Goal: Information Seeking & Learning: Learn about a topic

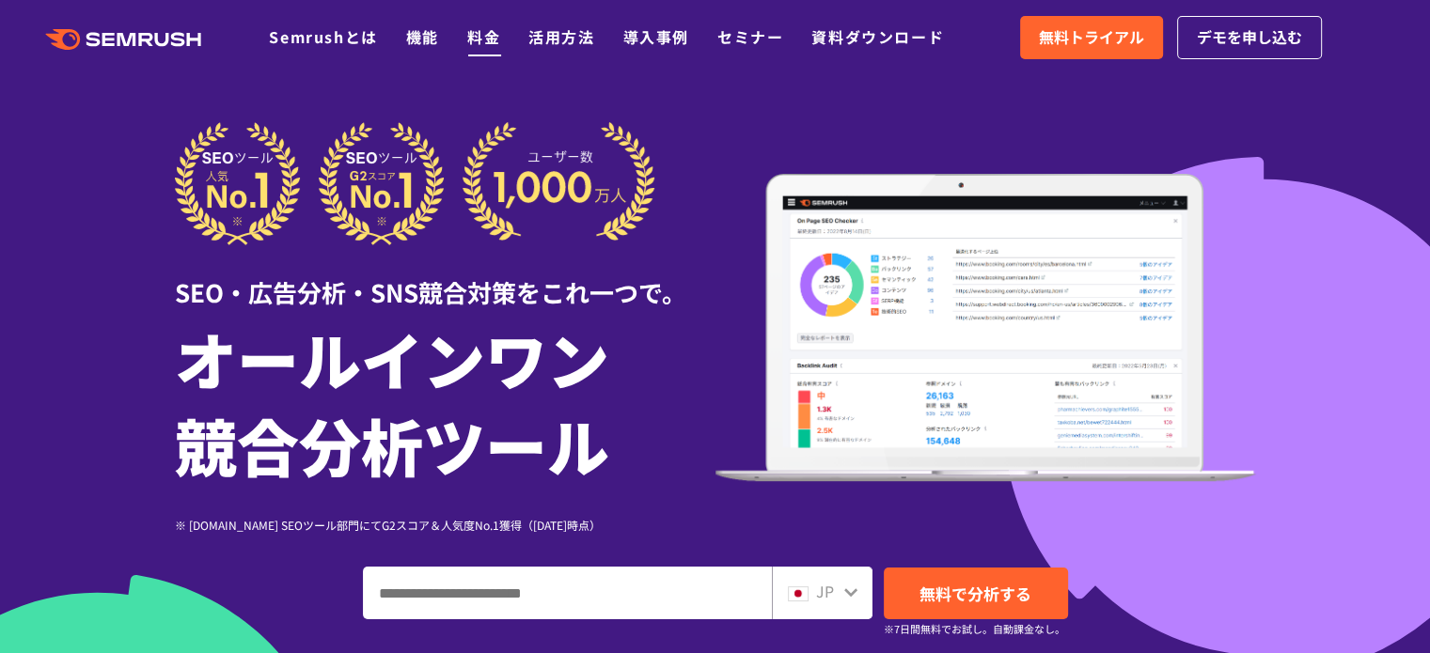
click at [494, 36] on link "料金" at bounding box center [483, 36] width 33 height 23
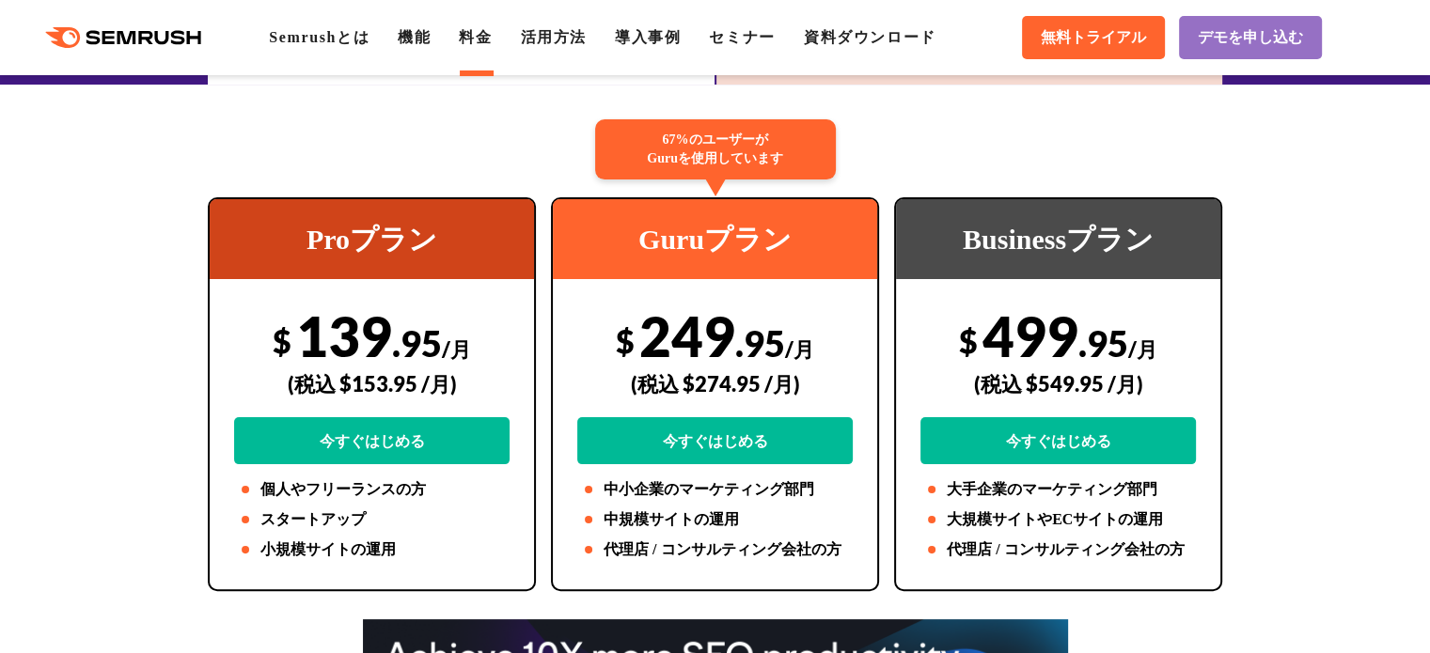
scroll to position [376, 0]
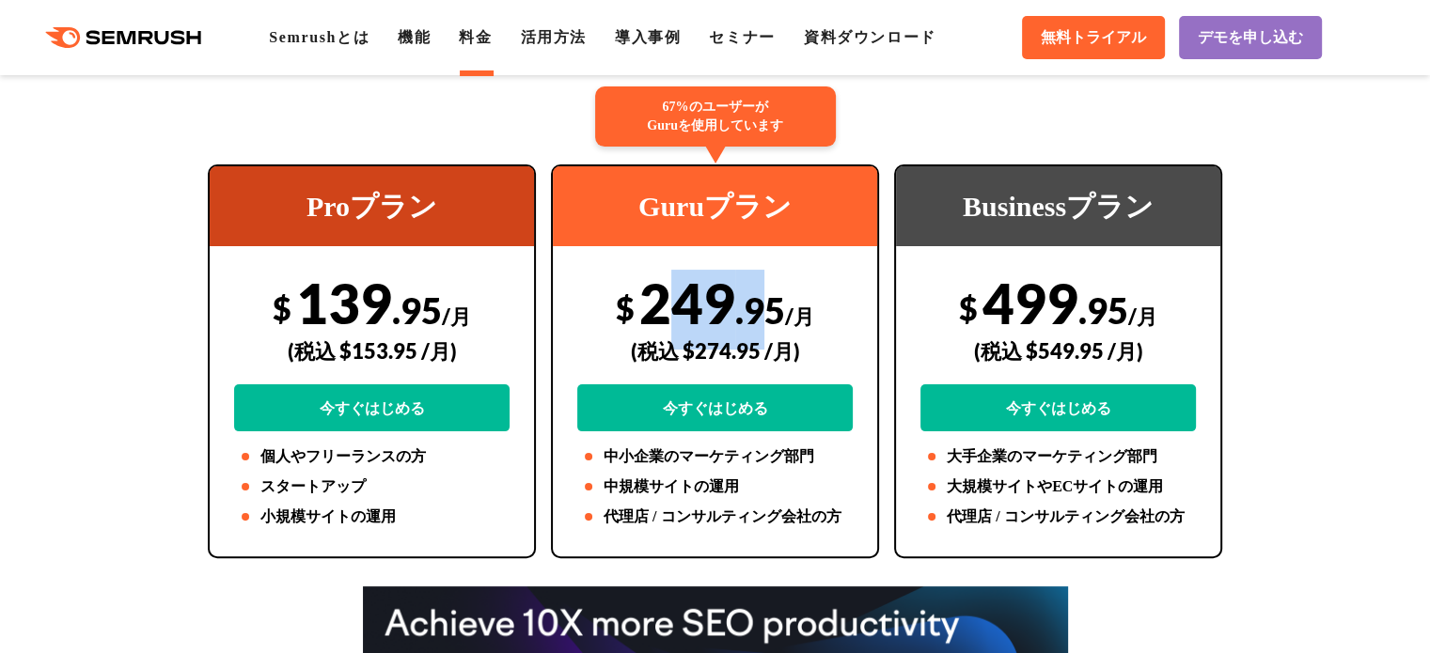
drag, startPoint x: 657, startPoint y: 300, endPoint x: 701, endPoint y: 297, distance: 44.3
click at [774, 304] on div "$ 249 .95 /月 (税込 $274.95 /月) 今すぐはじめる" at bounding box center [714, 351] width 275 height 162
click at [658, 297] on div "$ 249 .95 /月 (税込 $274.95 /月) 今すぐはじめる" at bounding box center [714, 351] width 275 height 162
drag, startPoint x: 642, startPoint y: 297, endPoint x: 813, endPoint y: 302, distance: 171.2
click at [813, 302] on div "$ 249 .95 /月 (税込 $274.95 /月) 今すぐはじめる" at bounding box center [714, 351] width 275 height 162
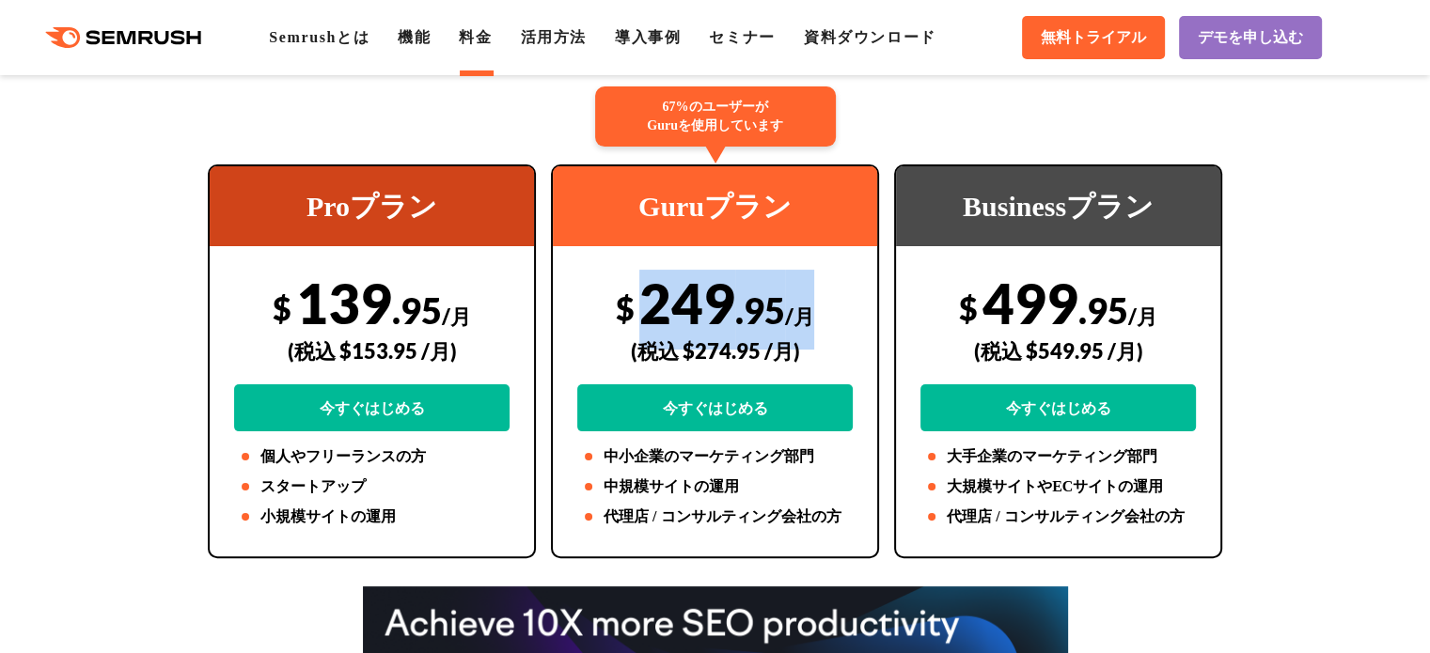
copy div "249 .95 /月"
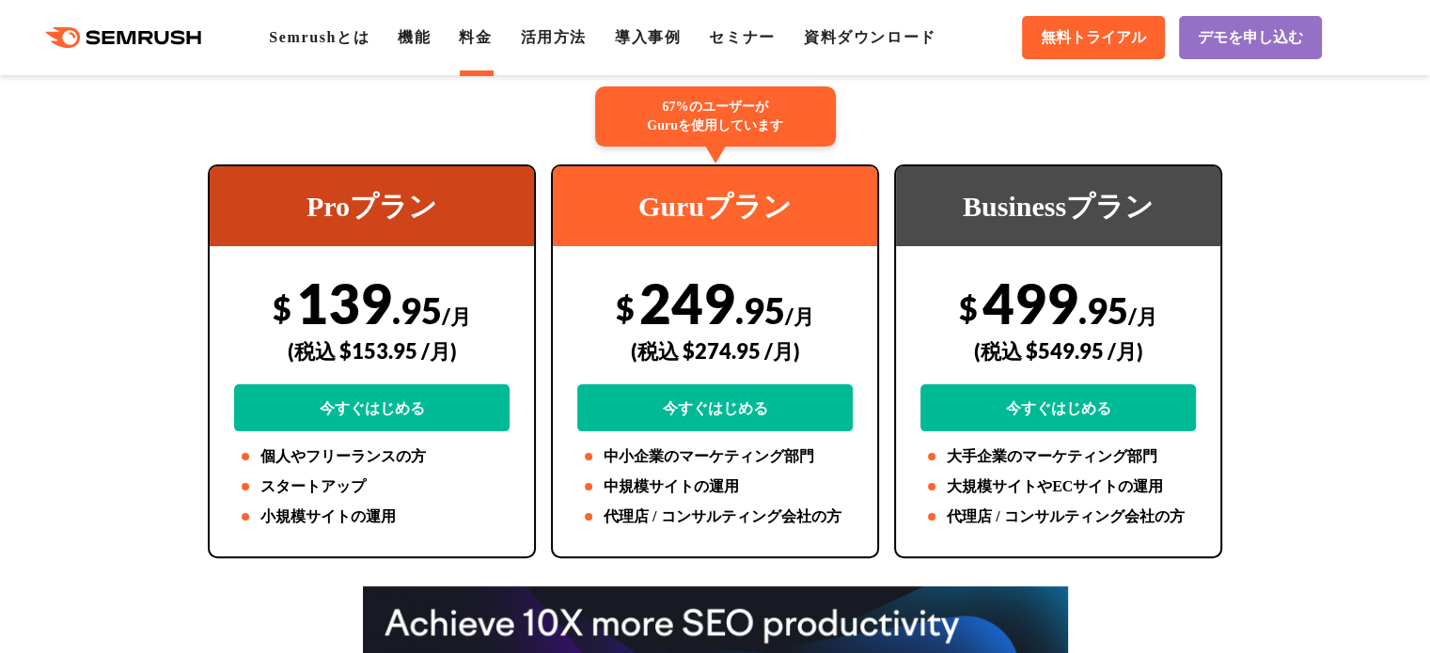
click at [639, 209] on div "Guruプラン" at bounding box center [715, 206] width 324 height 80
click at [638, 201] on div "Guruプラン" at bounding box center [715, 206] width 324 height 80
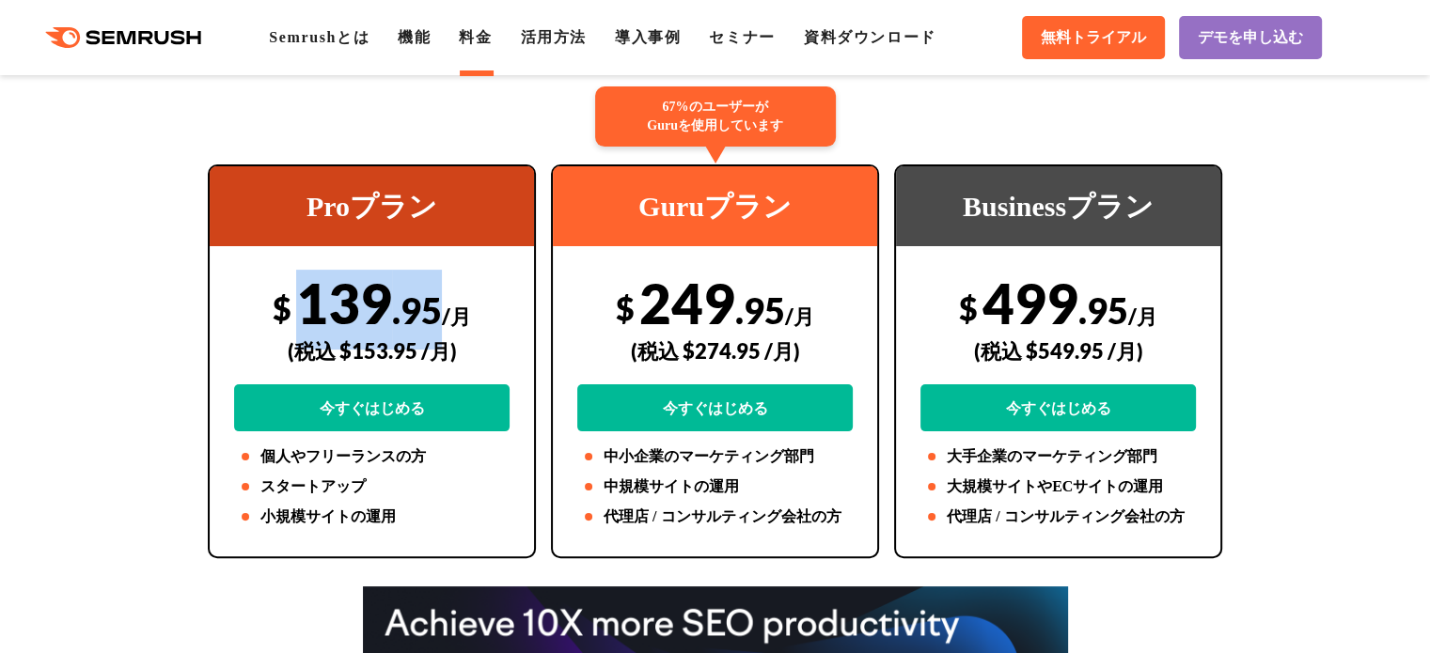
drag, startPoint x: 310, startPoint y: 301, endPoint x: 439, endPoint y: 296, distance: 128.9
click at [439, 296] on div "$ 139 .95 /月 (税込 $153.95 /月) 今すぐはじめる" at bounding box center [371, 351] width 275 height 162
copy div "139 .95"
